Goal: Task Accomplishment & Management: Manage account settings

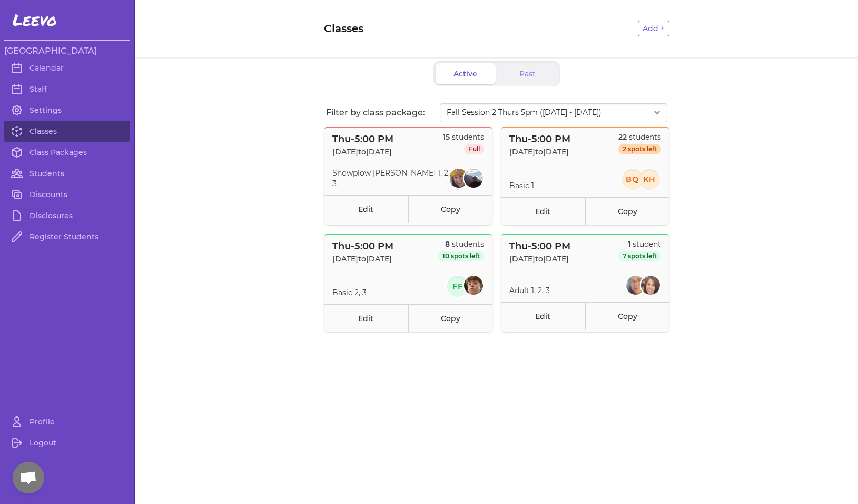
select select "2874"
click at [48, 132] on link "Classes" at bounding box center [67, 131] width 126 height 21
click at [66, 153] on link "Class Packages" at bounding box center [67, 152] width 126 height 21
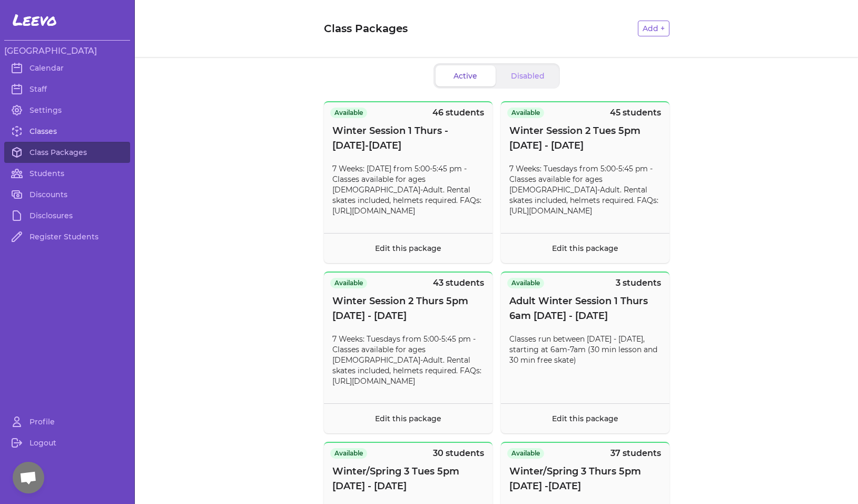
click at [52, 130] on link "Classes" at bounding box center [67, 131] width 126 height 21
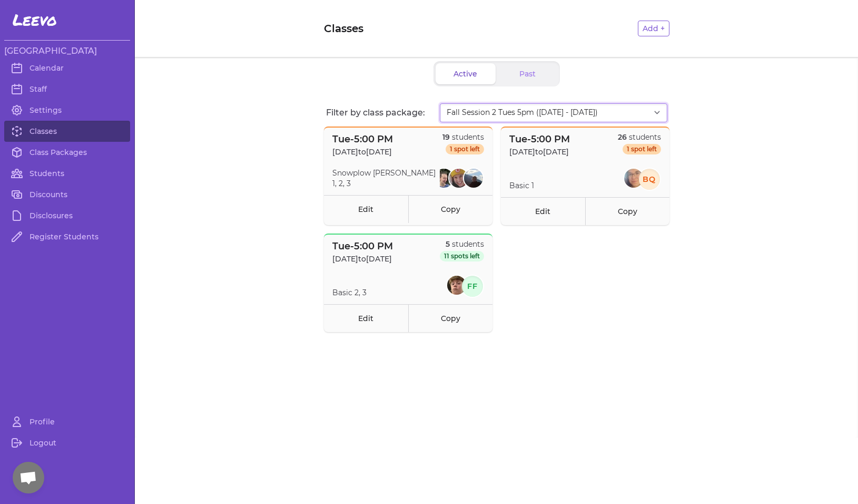
select select "2874"
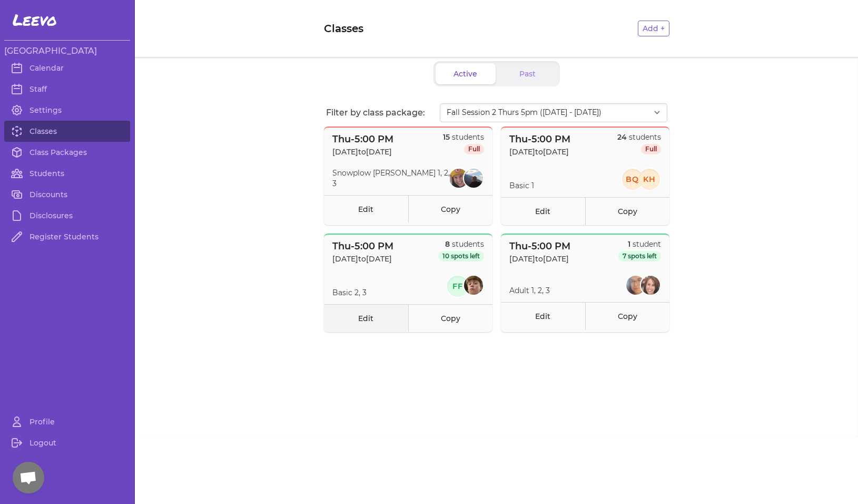
click at [363, 318] on link "Edit" at bounding box center [366, 318] width 84 height 28
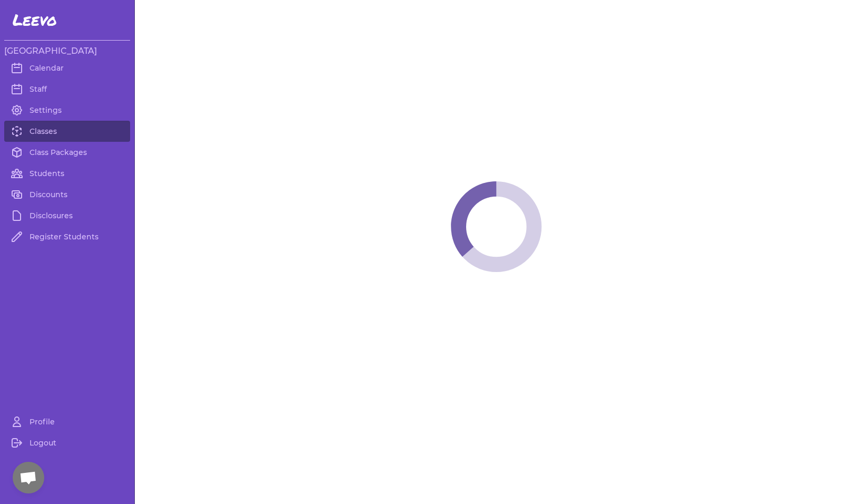
select select "4"
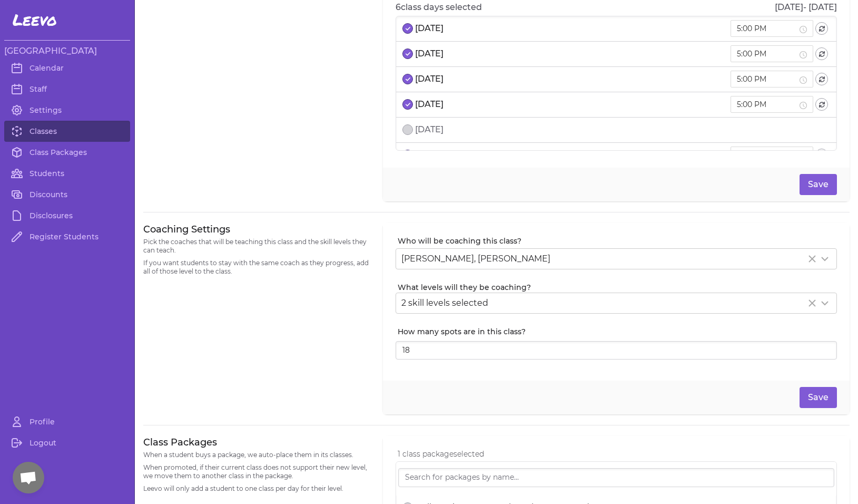
scroll to position [46, 0]
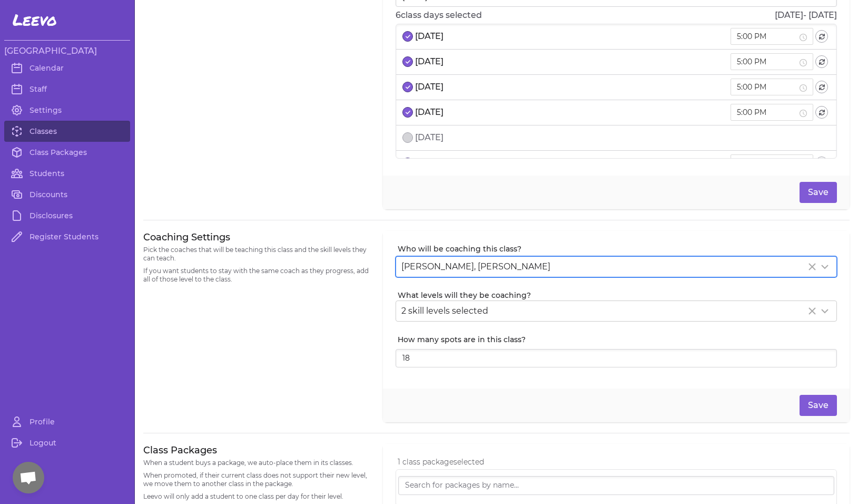
click at [495, 269] on span "[PERSON_NAME], [PERSON_NAME]" at bounding box center [476, 266] width 149 height 10
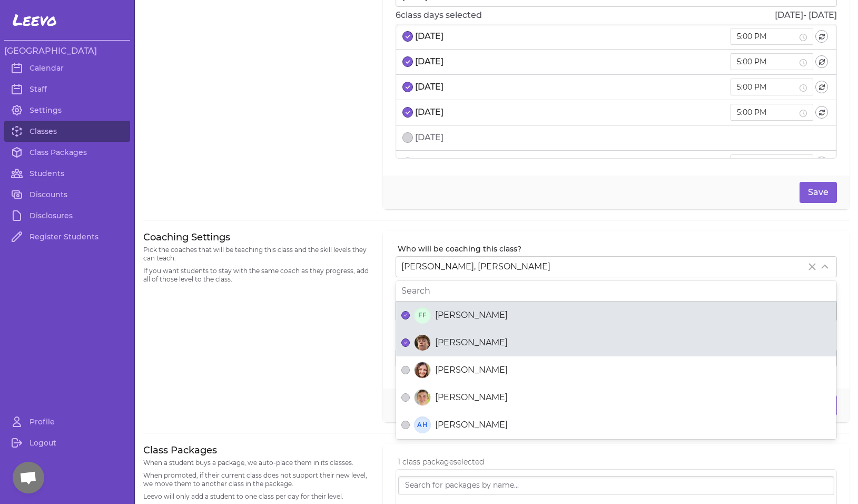
scroll to position [0, 0]
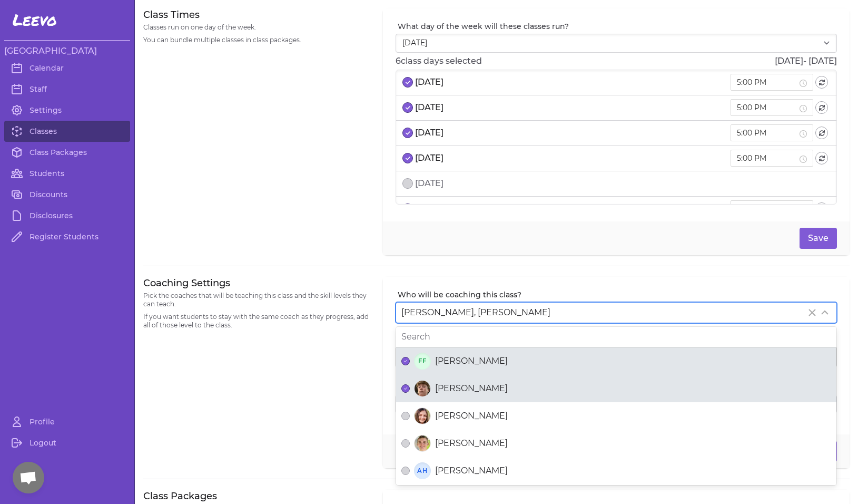
click at [513, 360] on div "FF [PERSON_NAME]" at bounding box center [617, 361] width 430 height 17
click at [410, 360] on button "FF [PERSON_NAME]" at bounding box center [406, 361] width 8 height 8
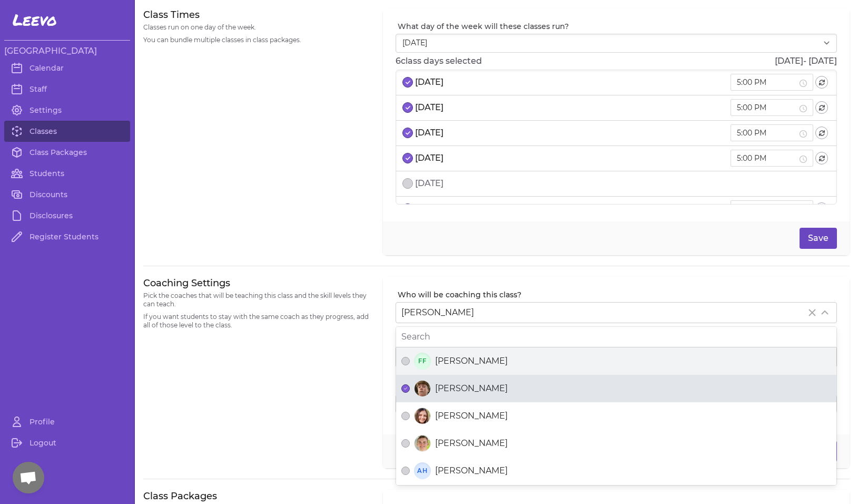
click at [819, 237] on button "Save" at bounding box center [818, 238] width 37 height 21
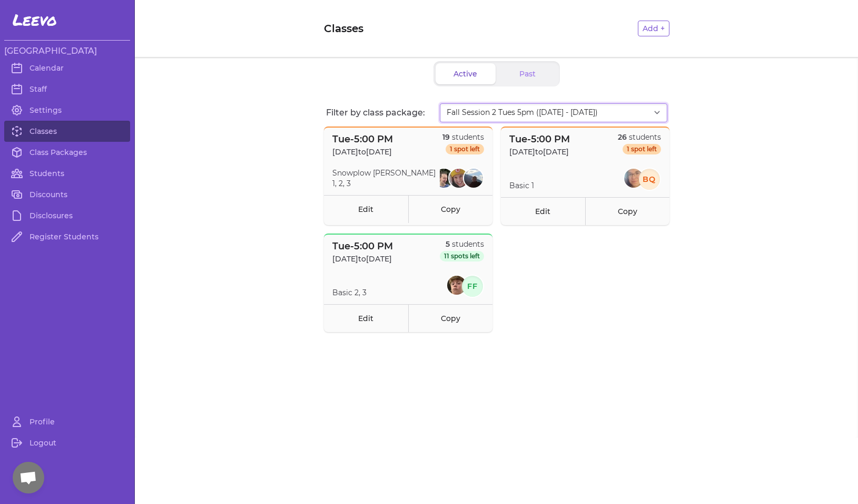
select select "2874"
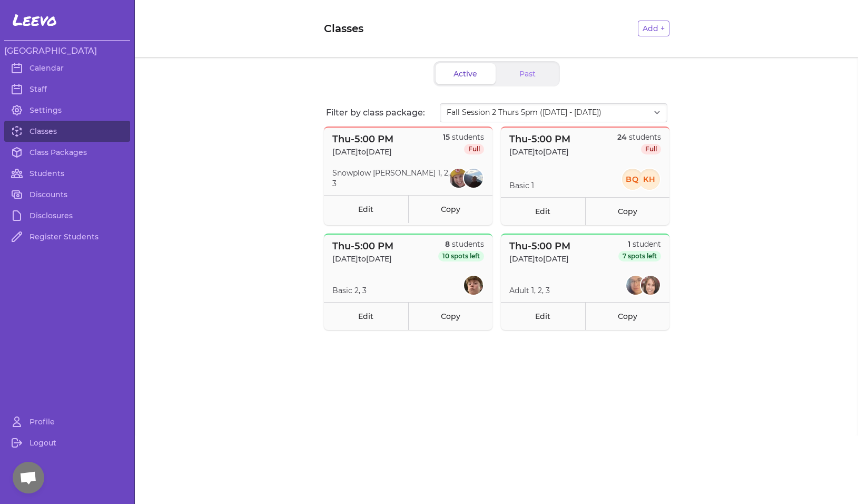
click at [198, 121] on div "Active Past Filter by class package: All Fall Session 1 Tues 5pm ([DATE] - [DAT…" at bounding box center [497, 246] width 724 height 378
